Goal: Task Accomplishment & Management: Manage account settings

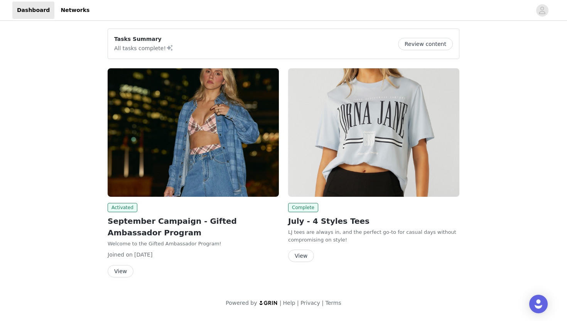
click at [138, 200] on div "Activated September Campaign - Gifted Ambassador Program Welcome to the Gifted …" at bounding box center [193, 172] width 171 height 209
click at [127, 188] on img at bounding box center [193, 132] width 171 height 128
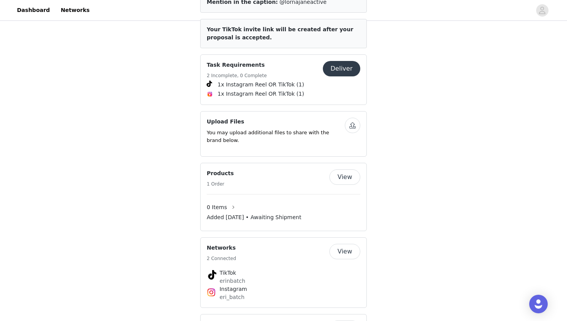
scroll to position [403, 0]
click at [354, 125] on button "button" at bounding box center [352, 124] width 15 height 15
click at [353, 124] on button "button" at bounding box center [352, 124] width 15 height 15
click at [353, 128] on button "button" at bounding box center [352, 124] width 15 height 15
click at [289, 139] on p "You may upload additional files to share with the brand below." at bounding box center [276, 135] width 138 height 15
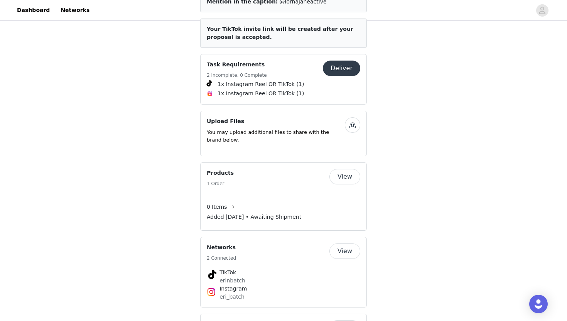
click at [277, 132] on p "You may upload additional files to share with the brand below." at bounding box center [276, 135] width 138 height 15
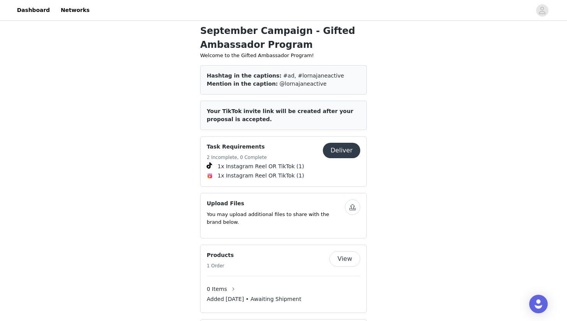
scroll to position [280, 0]
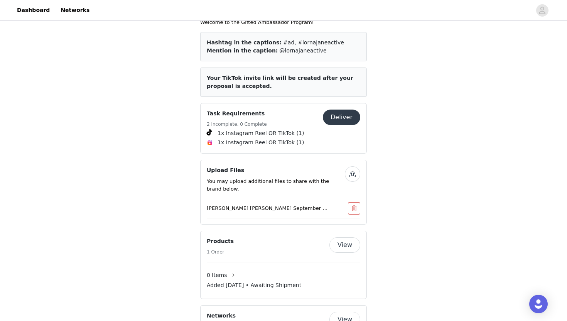
scroll to position [354, 0]
click at [354, 173] on button "button" at bounding box center [352, 174] width 15 height 15
click at [352, 173] on button "button" at bounding box center [352, 174] width 15 height 15
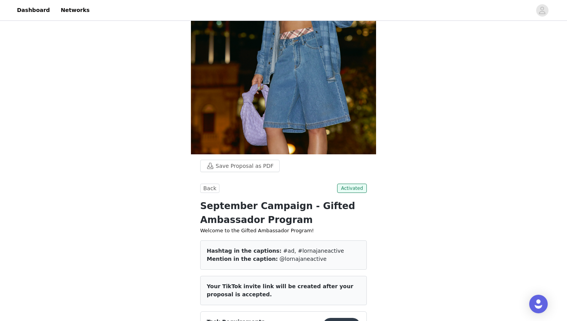
scroll to position [429, 0]
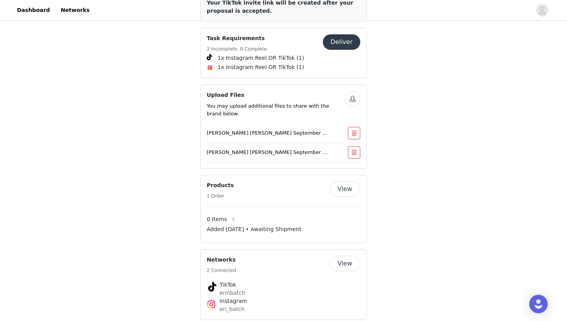
click at [355, 98] on button "button" at bounding box center [352, 98] width 15 height 15
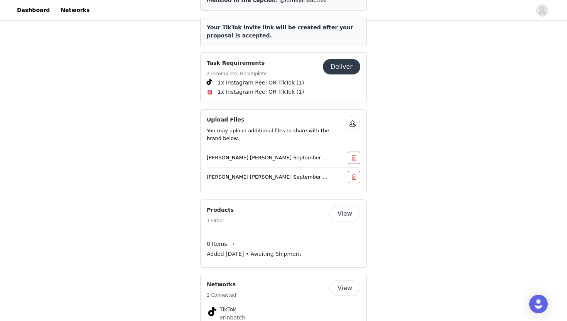
click at [307, 176] on p "[PERSON_NAME] [PERSON_NAME] September Campaign (No text).mov" at bounding box center [268, 177] width 123 height 8
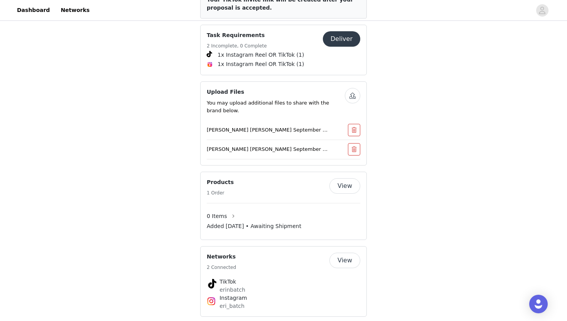
scroll to position [432, 0]
click at [326, 130] on p "[PERSON_NAME] [PERSON_NAME] September Campaig cover photo.jpg" at bounding box center [268, 131] width 123 height 8
click at [287, 128] on p "[PERSON_NAME] [PERSON_NAME] September Campaig cover photo.jpg" at bounding box center [268, 131] width 123 height 8
click at [244, 127] on p "[PERSON_NAME] [PERSON_NAME] September Campaig cover photo.jpg" at bounding box center [268, 131] width 123 height 8
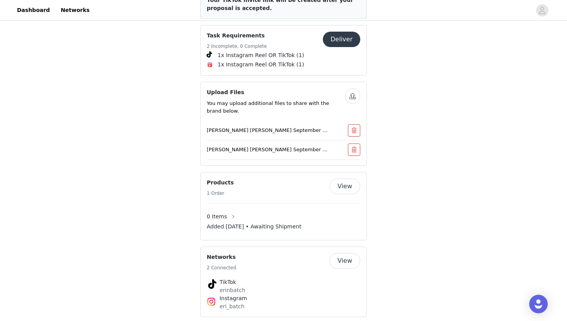
click at [352, 96] on button "button" at bounding box center [352, 95] width 15 height 15
click at [356, 100] on button "button" at bounding box center [352, 95] width 15 height 15
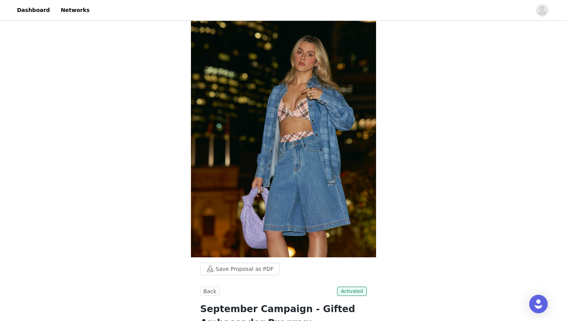
scroll to position [0, 0]
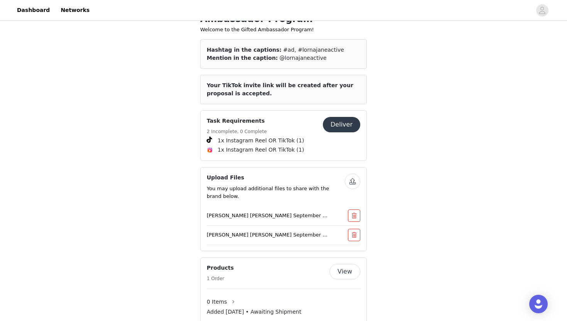
scroll to position [377, 0]
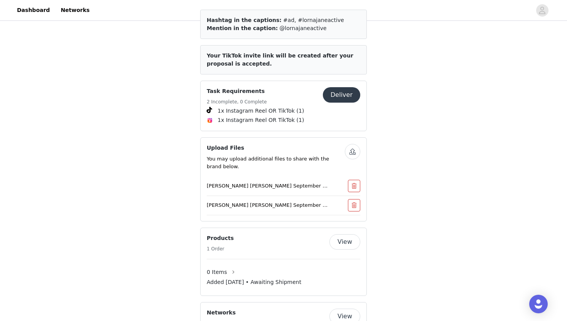
click at [352, 149] on button "button" at bounding box center [352, 151] width 15 height 15
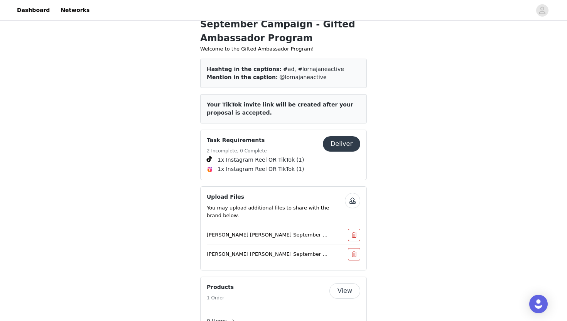
scroll to position [375, 0]
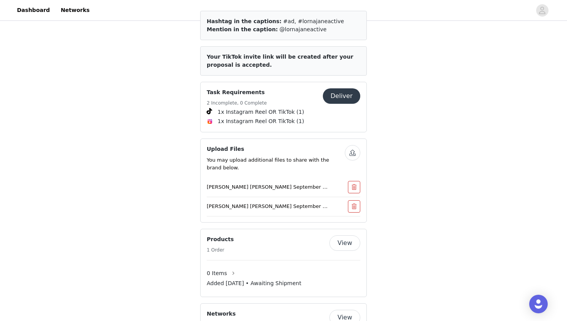
click at [350, 152] on button "button" at bounding box center [352, 152] width 15 height 15
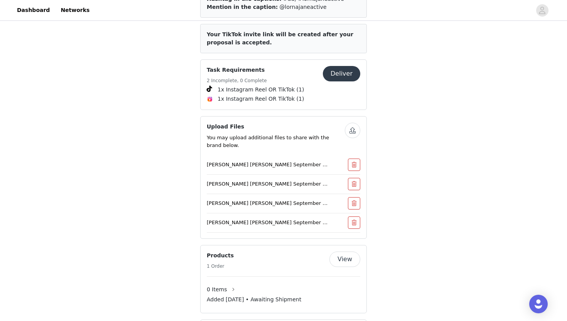
scroll to position [418, 0]
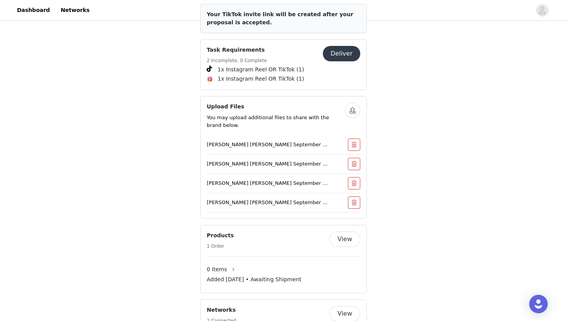
click at [354, 204] on button "button" at bounding box center [354, 202] width 12 height 12
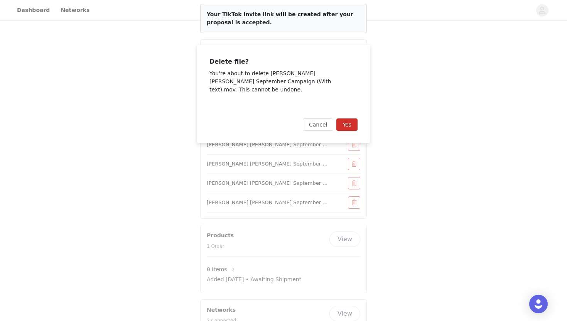
click at [353, 118] on button "Yes" at bounding box center [346, 124] width 21 height 12
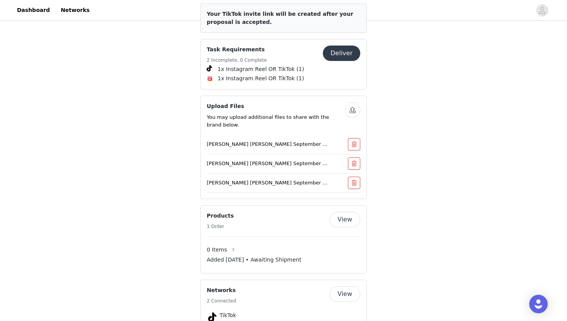
scroll to position [438, 0]
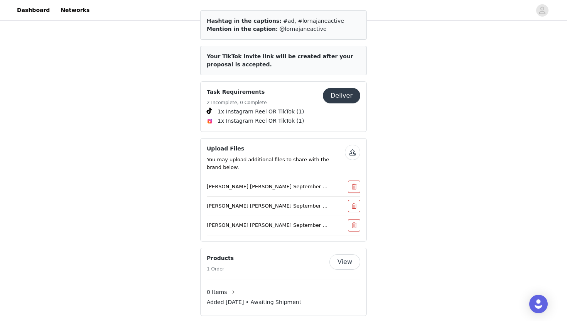
scroll to position [336, 0]
